Goal: Find specific page/section: Locate a particular part of the current website

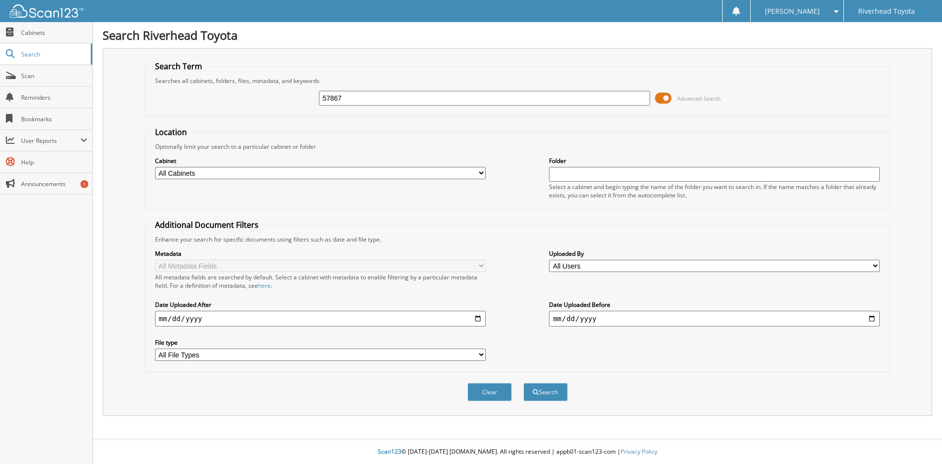
type input "57867"
click at [524, 383] on button "Search" at bounding box center [546, 392] width 44 height 18
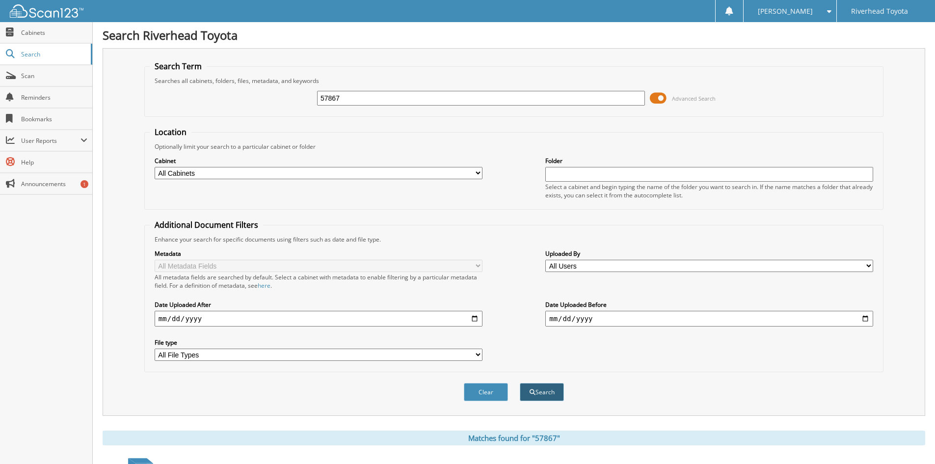
click at [538, 399] on button "Search" at bounding box center [542, 392] width 44 height 18
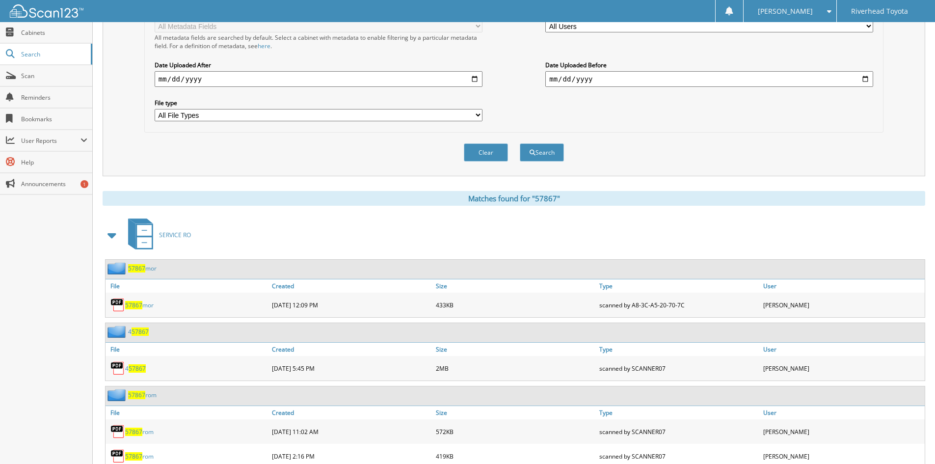
scroll to position [274, 0]
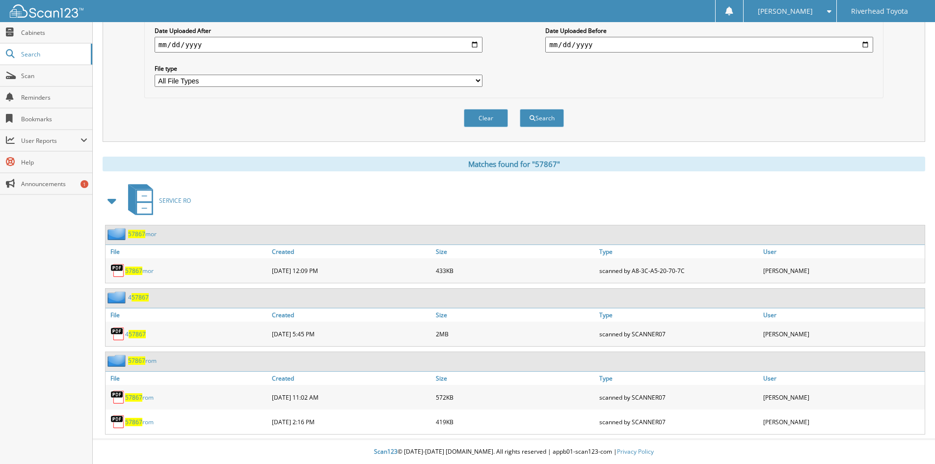
click at [134, 267] on span "57867" at bounding box center [133, 271] width 17 height 8
click at [131, 275] on div "57867 mor" at bounding box center [188, 271] width 164 height 20
click at [134, 270] on span "57867" at bounding box center [133, 271] width 17 height 8
